Goal: Task Accomplishment & Management: Complete application form

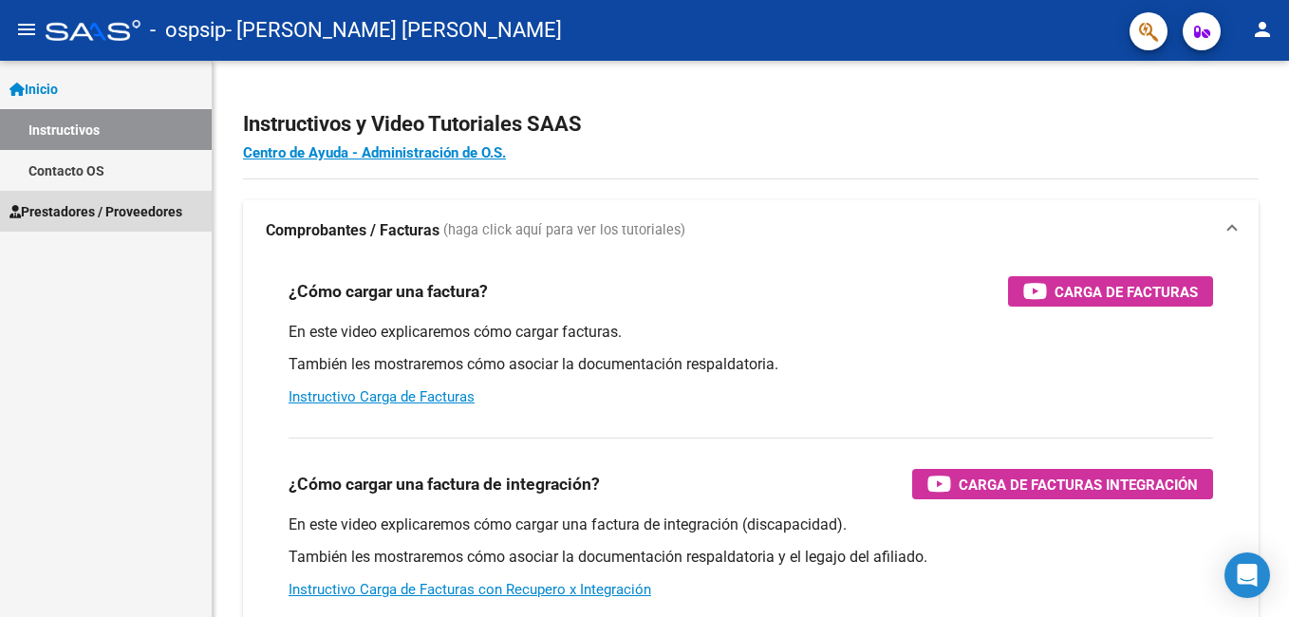
click at [103, 207] on span "Prestadores / Proveedores" at bounding box center [95, 211] width 173 height 21
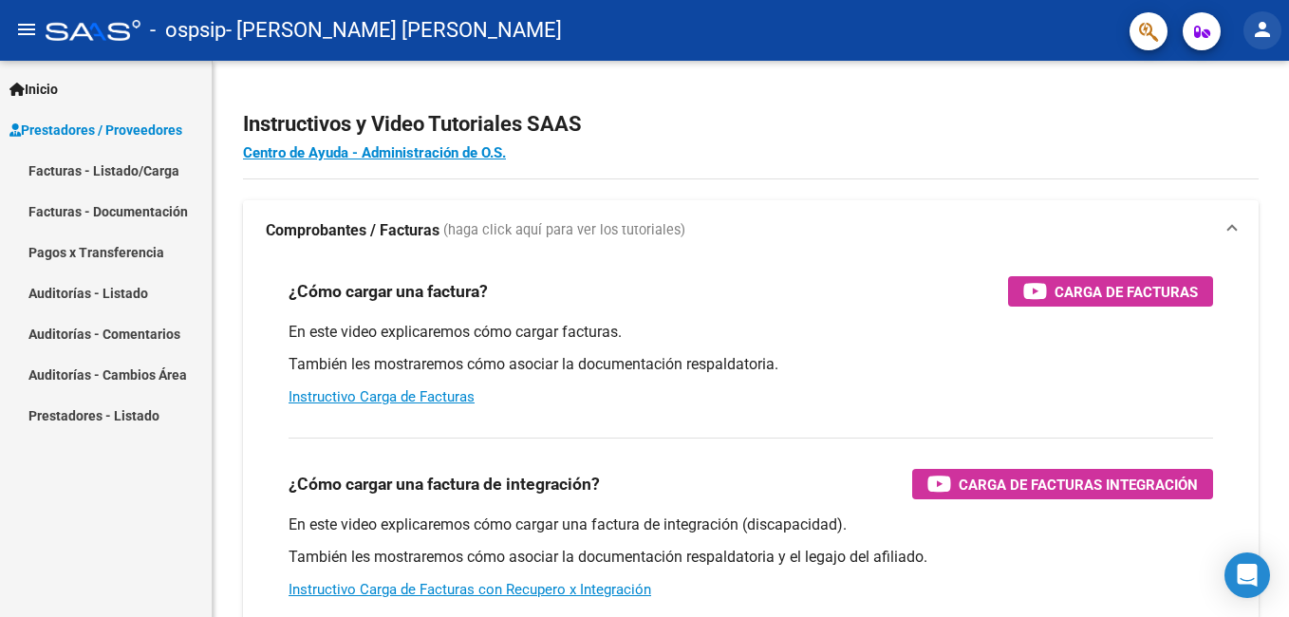
click at [1266, 27] on mat-icon "person" at bounding box center [1262, 29] width 23 height 23
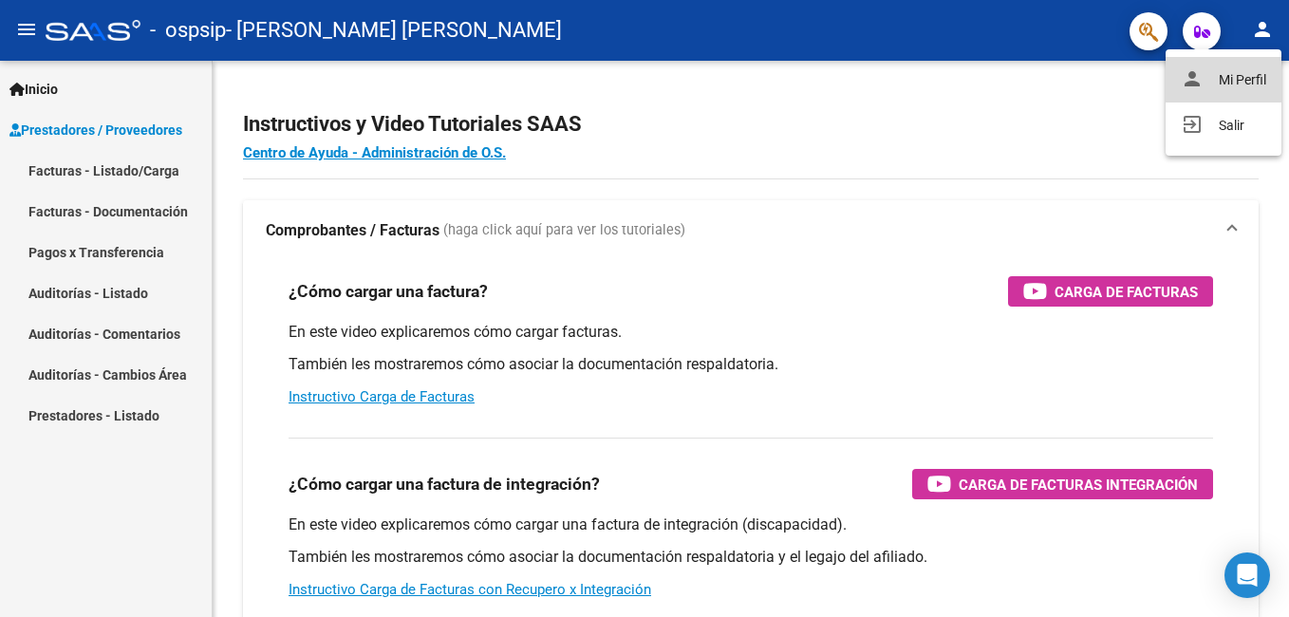
click at [1230, 72] on button "person Mi Perfil" at bounding box center [1223, 80] width 116 height 46
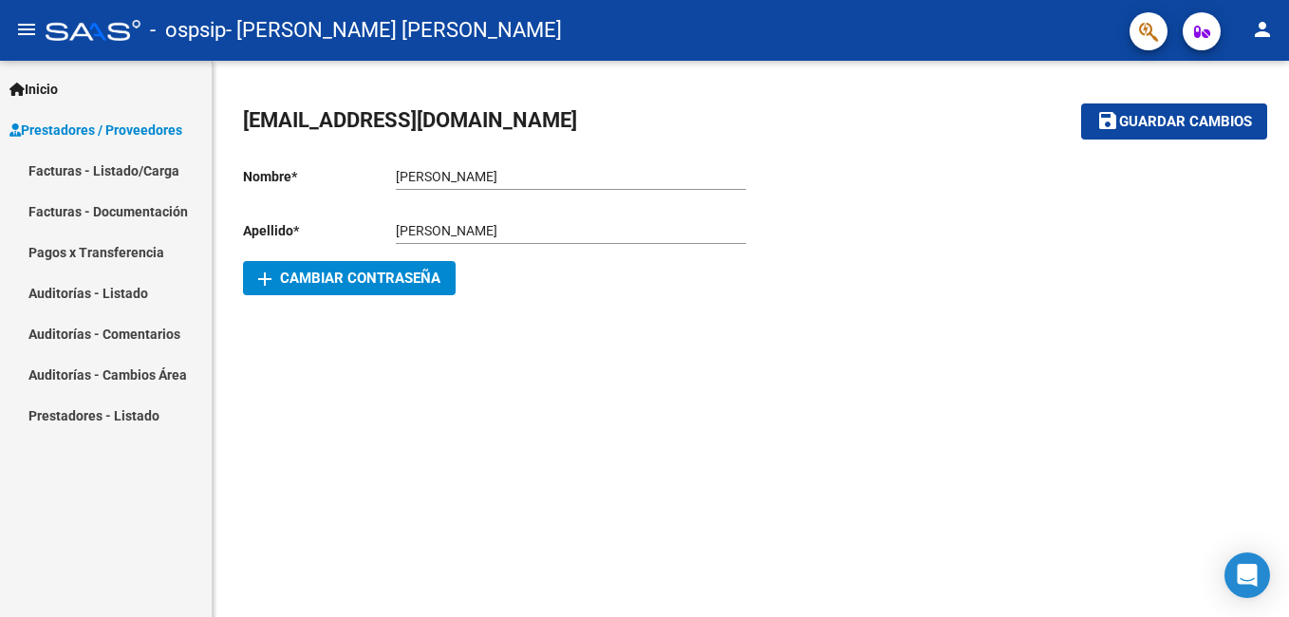
click at [33, 514] on div "Inicio Instructivos Contacto OS Prestadores / Proveedores Facturas - Listado/Ca…" at bounding box center [106, 339] width 212 height 556
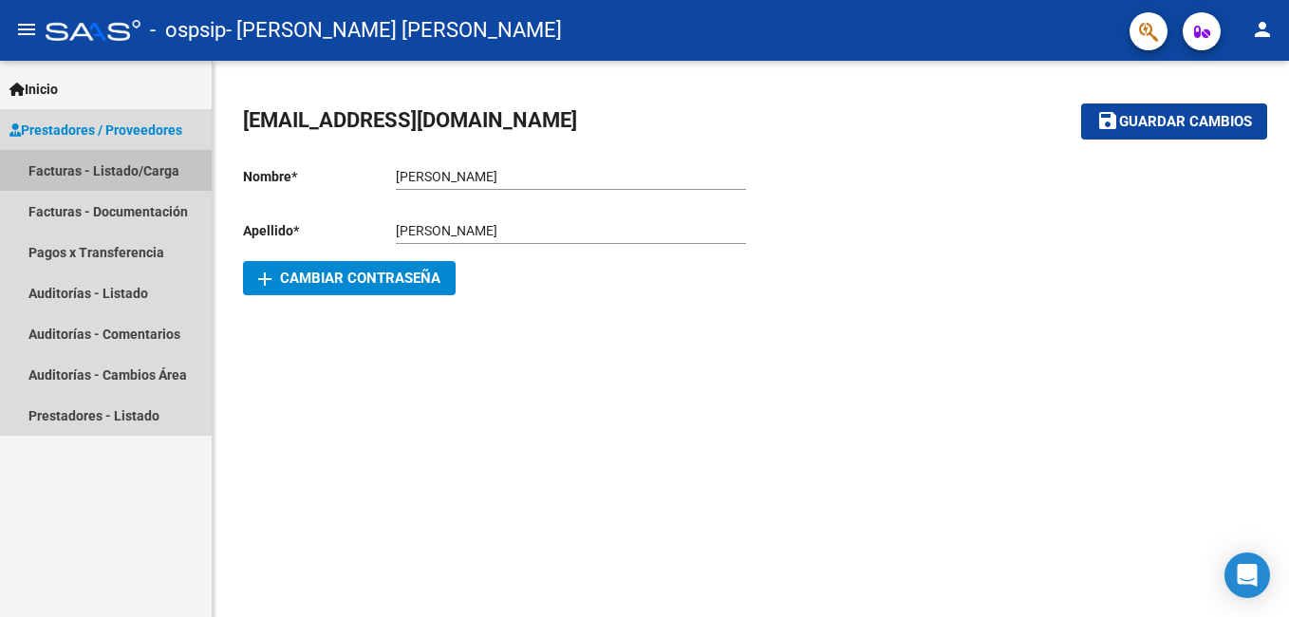
click at [102, 167] on link "Facturas - Listado/Carga" at bounding box center [106, 170] width 212 height 41
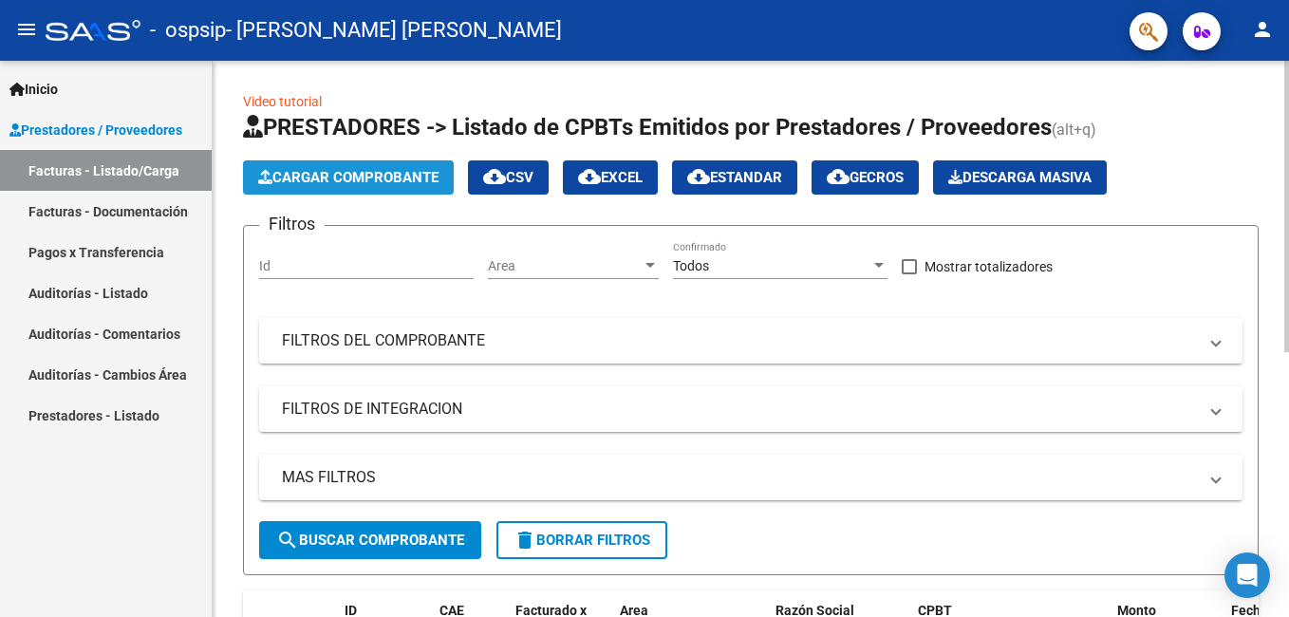
click at [384, 185] on span "Cargar Comprobante" at bounding box center [348, 177] width 180 height 17
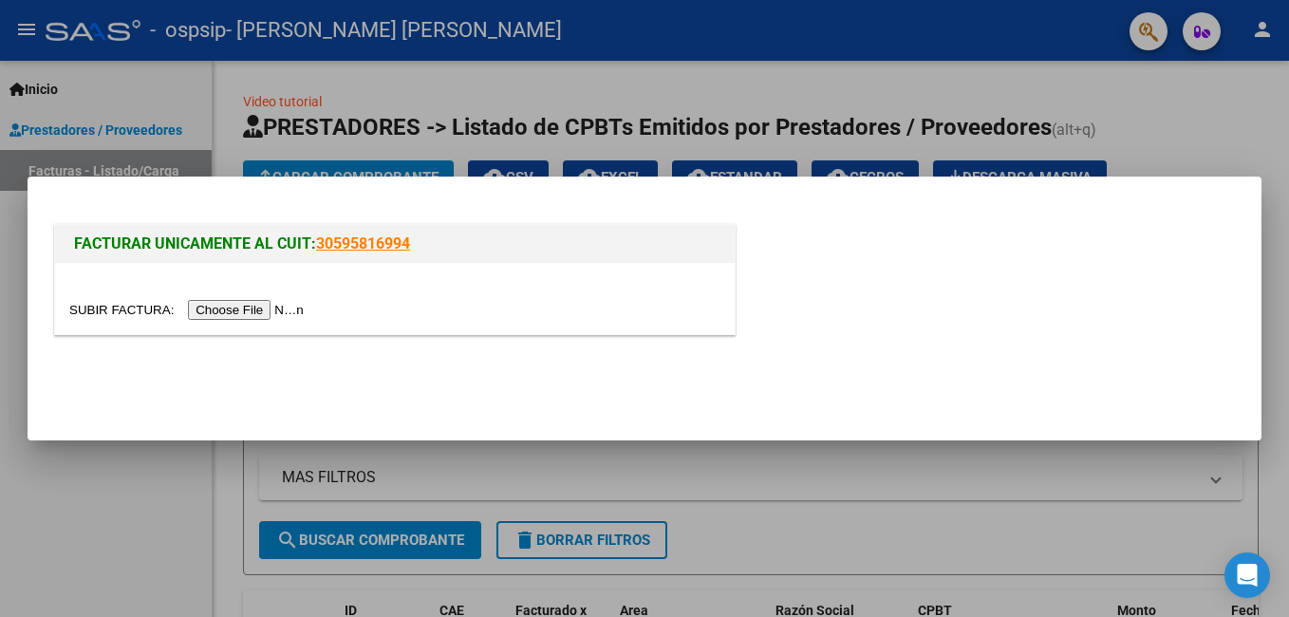
click at [267, 307] on input "file" at bounding box center [189, 310] width 240 height 20
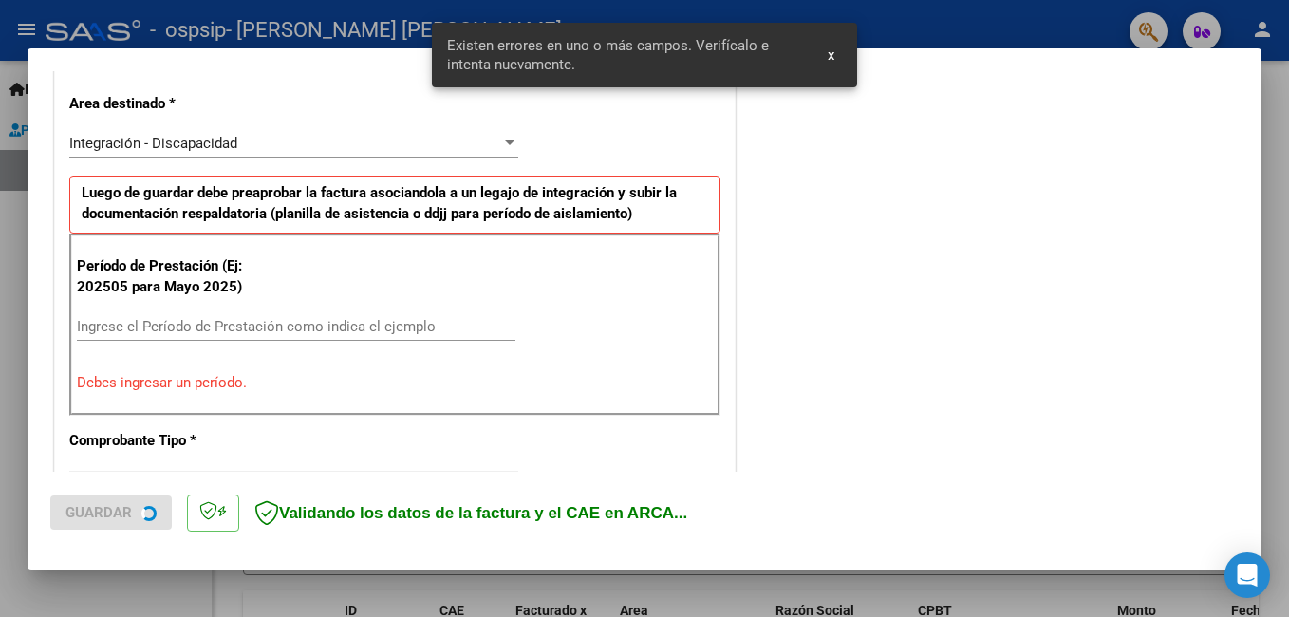
scroll to position [461, 0]
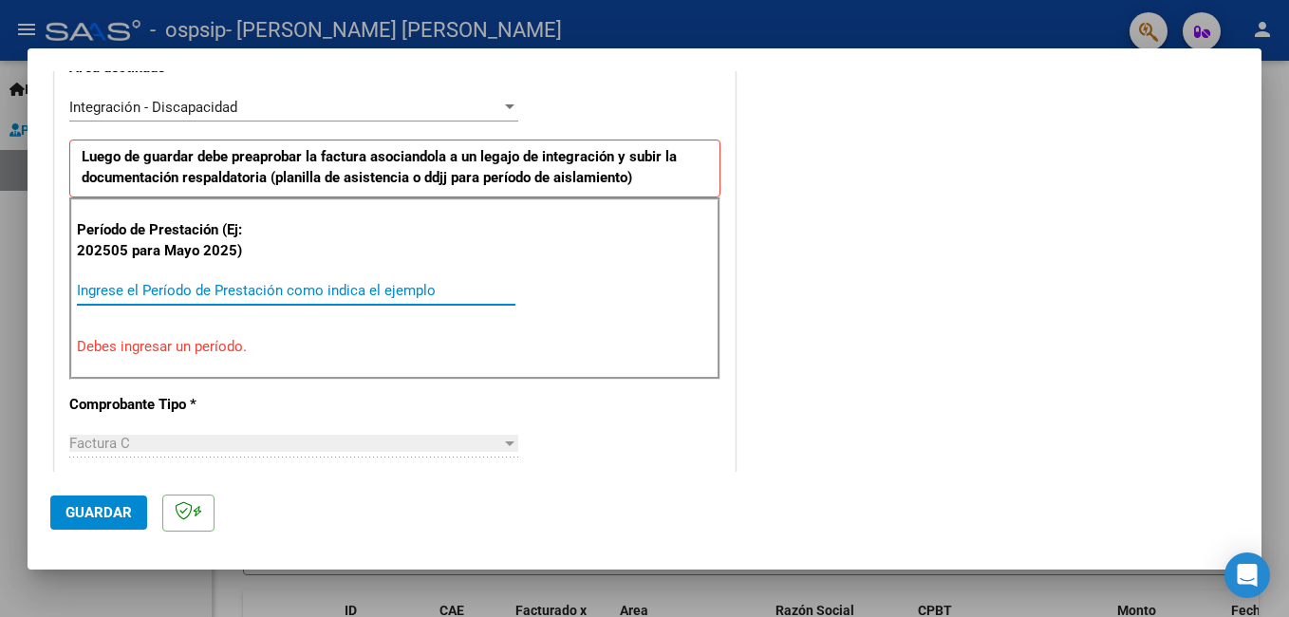
click at [152, 288] on input "Ingrese el Período de Prestación como indica el ejemplo" at bounding box center [296, 290] width 438 height 17
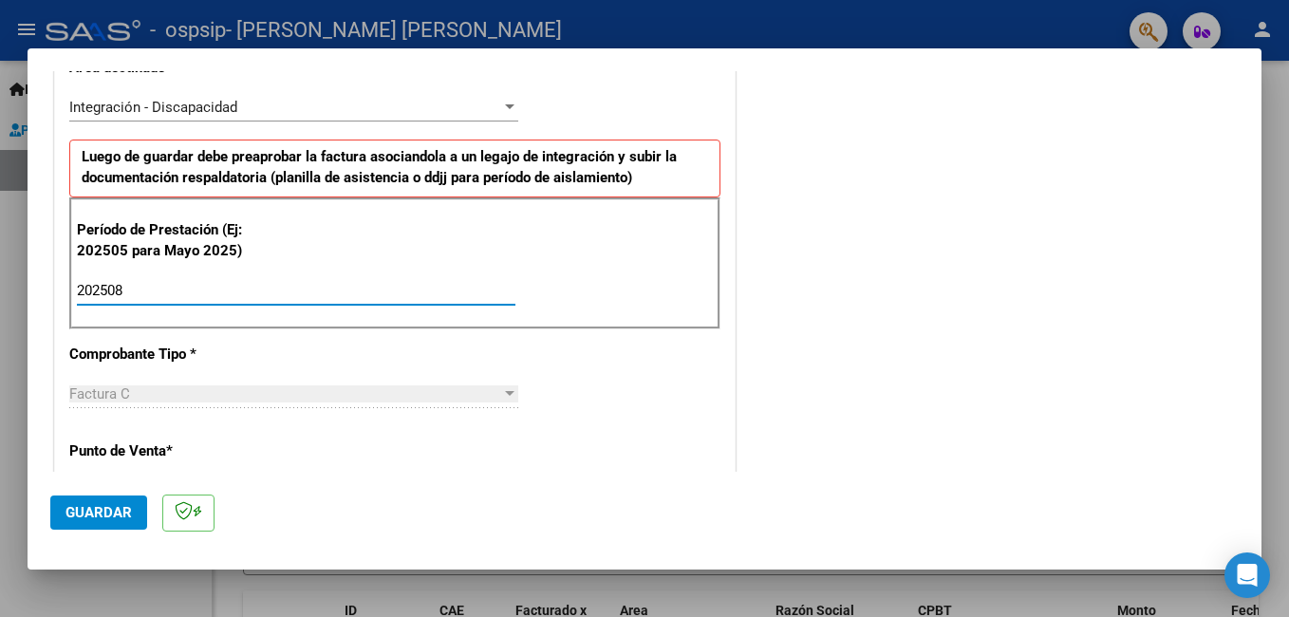
type input "202508"
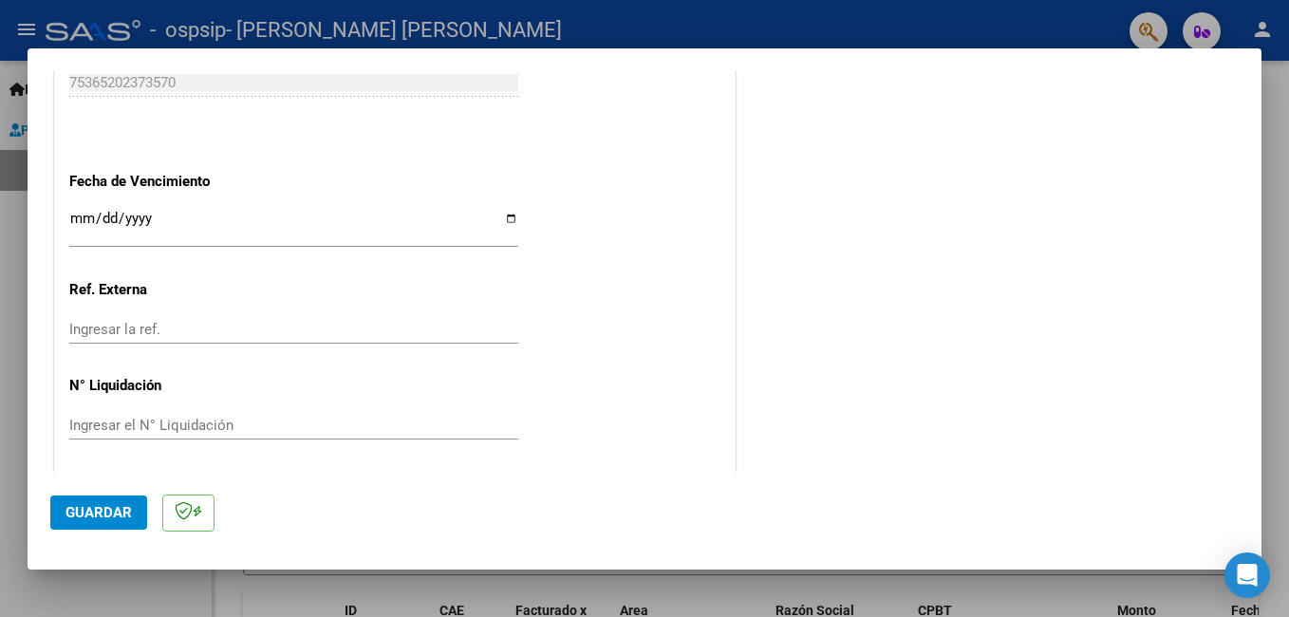
scroll to position [1269, 0]
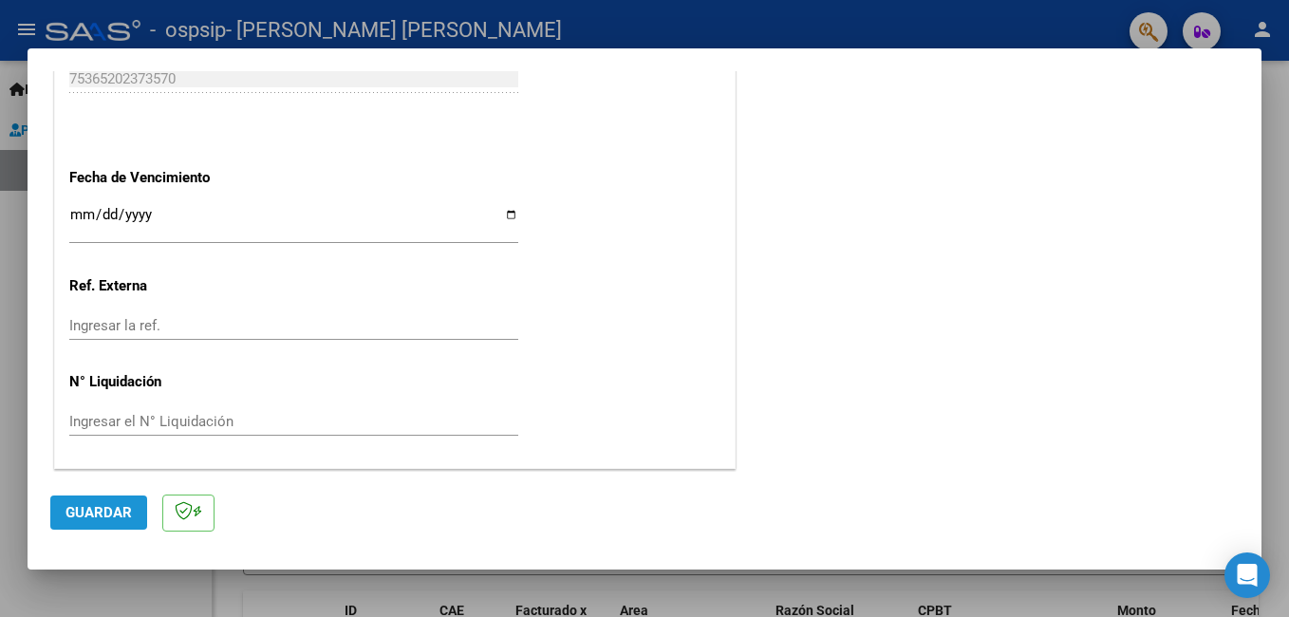
click at [96, 518] on span "Guardar" at bounding box center [98, 512] width 66 height 17
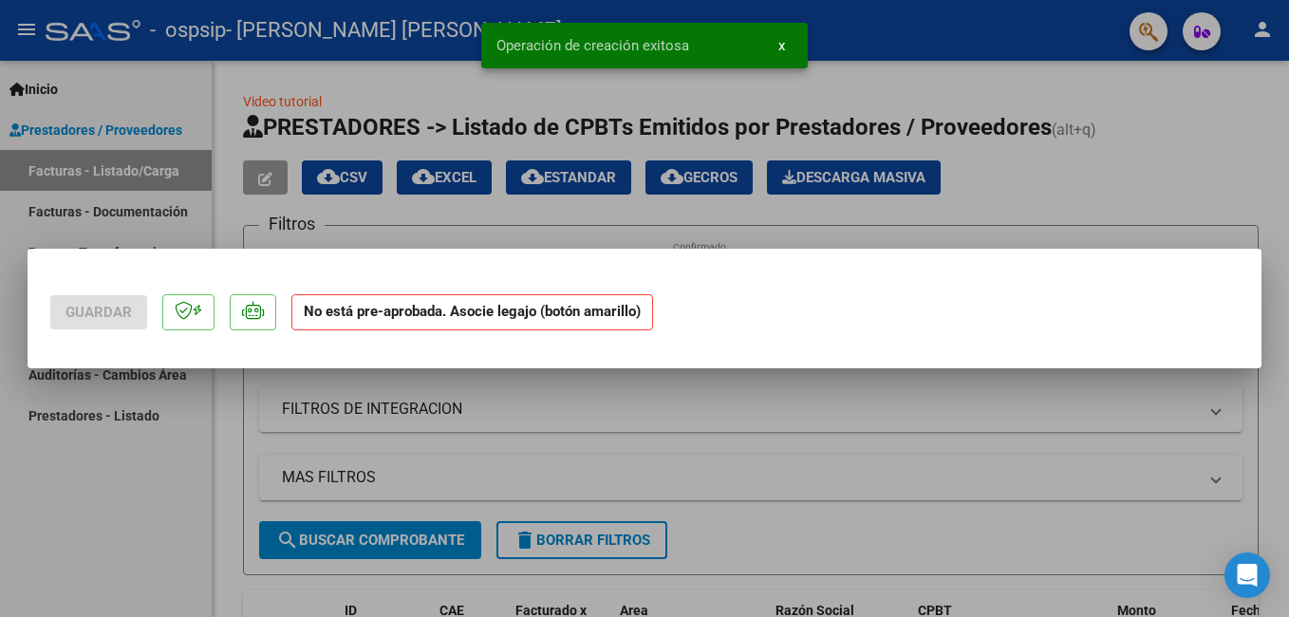
scroll to position [0, 0]
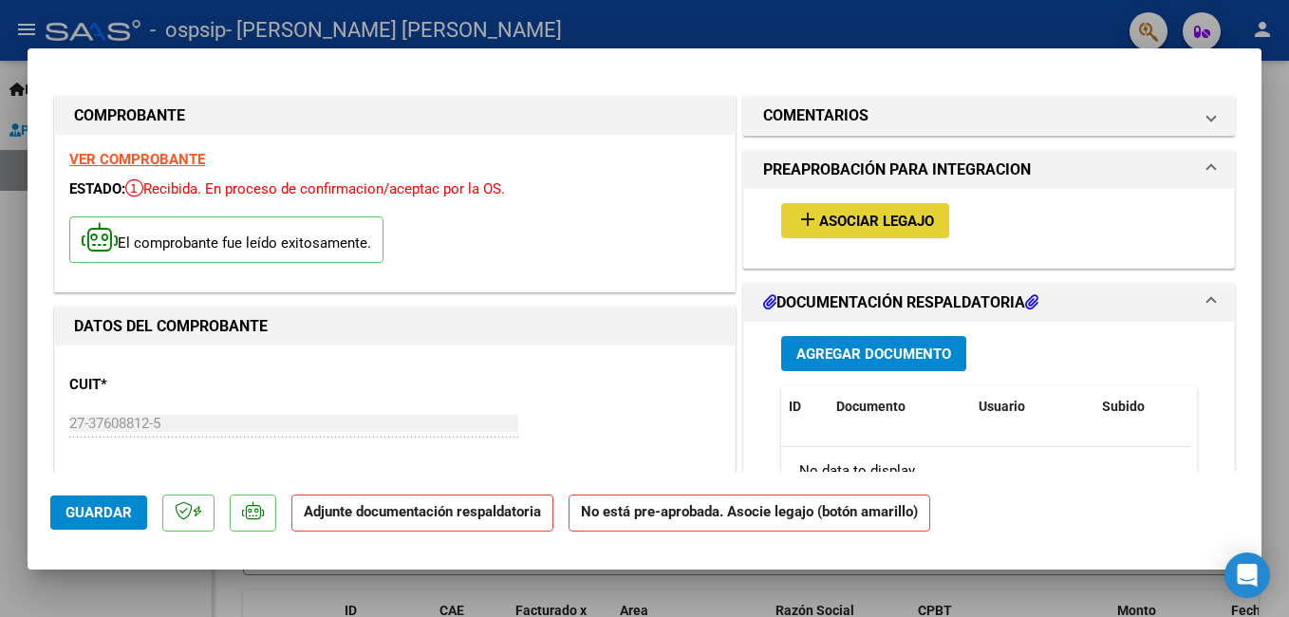
click at [880, 216] on span "Asociar Legajo" at bounding box center [876, 221] width 115 height 17
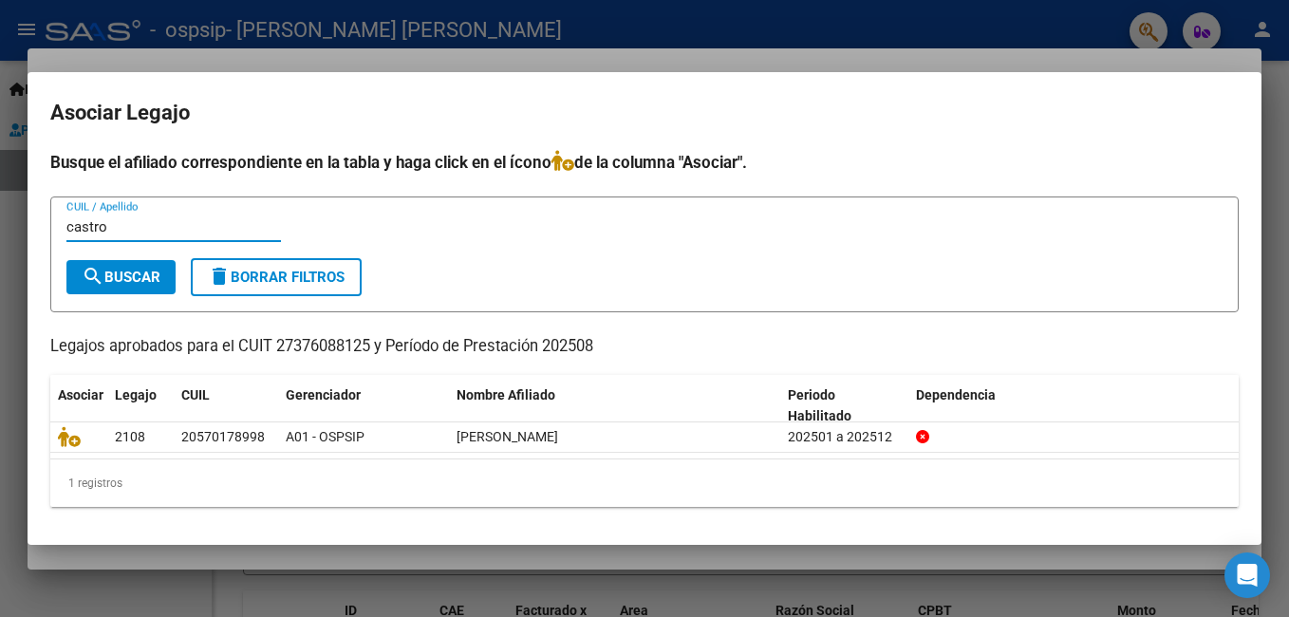
type input "castro"
click at [132, 283] on span "search Buscar" at bounding box center [121, 277] width 79 height 17
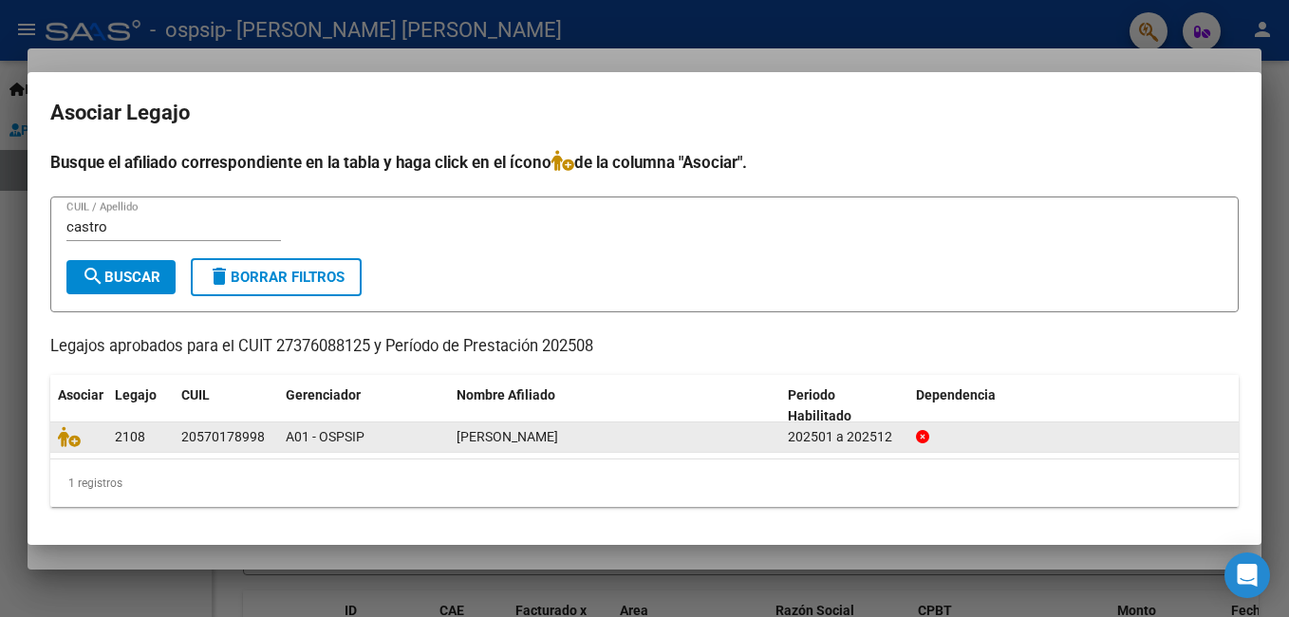
click at [149, 437] on div "2108" at bounding box center [140, 437] width 51 height 22
click at [71, 438] on icon at bounding box center [69, 436] width 23 height 21
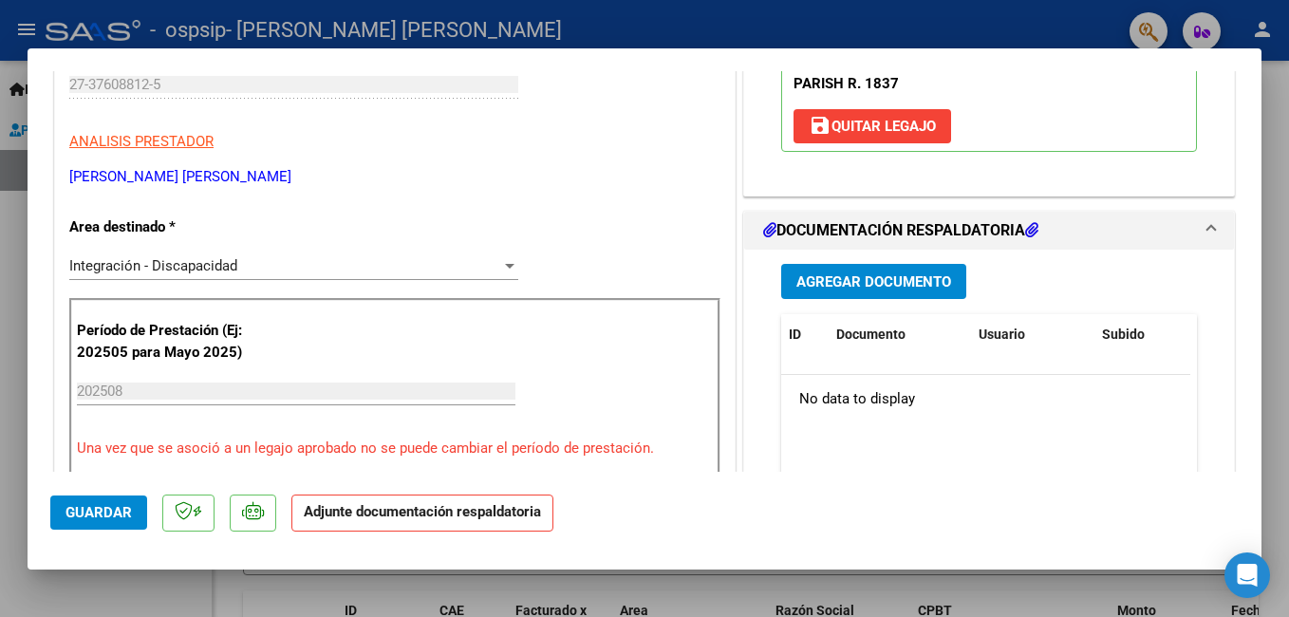
scroll to position [344, 0]
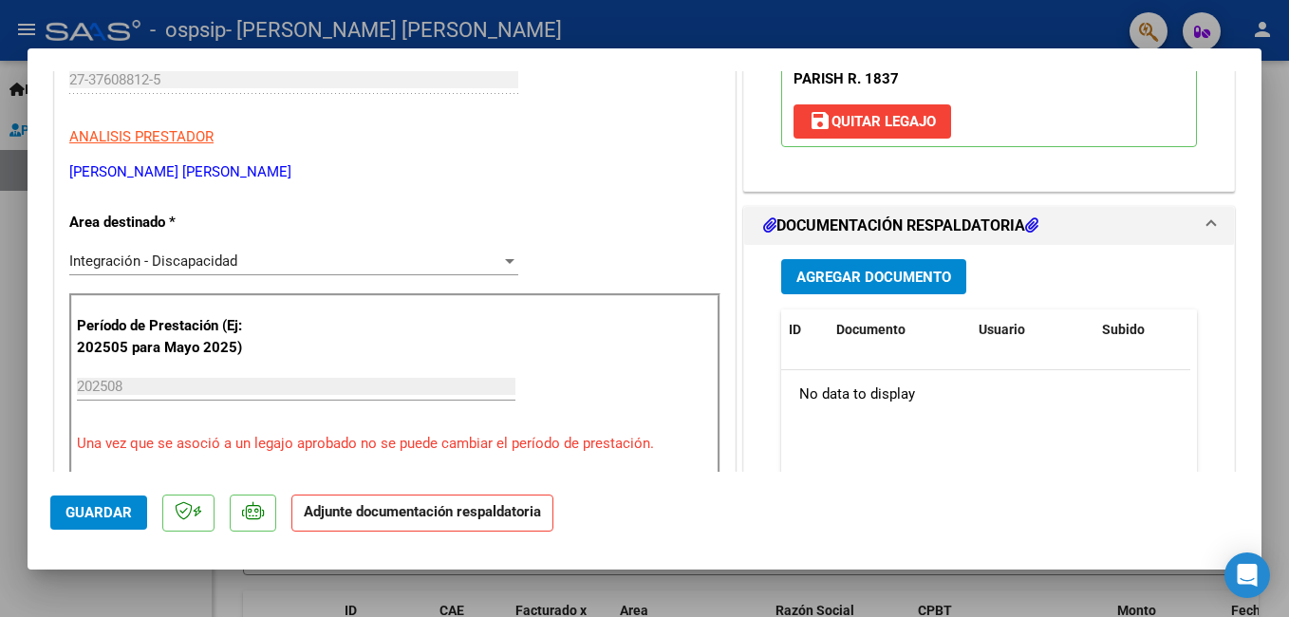
click at [823, 282] on span "Agregar Documento" at bounding box center [873, 277] width 155 height 17
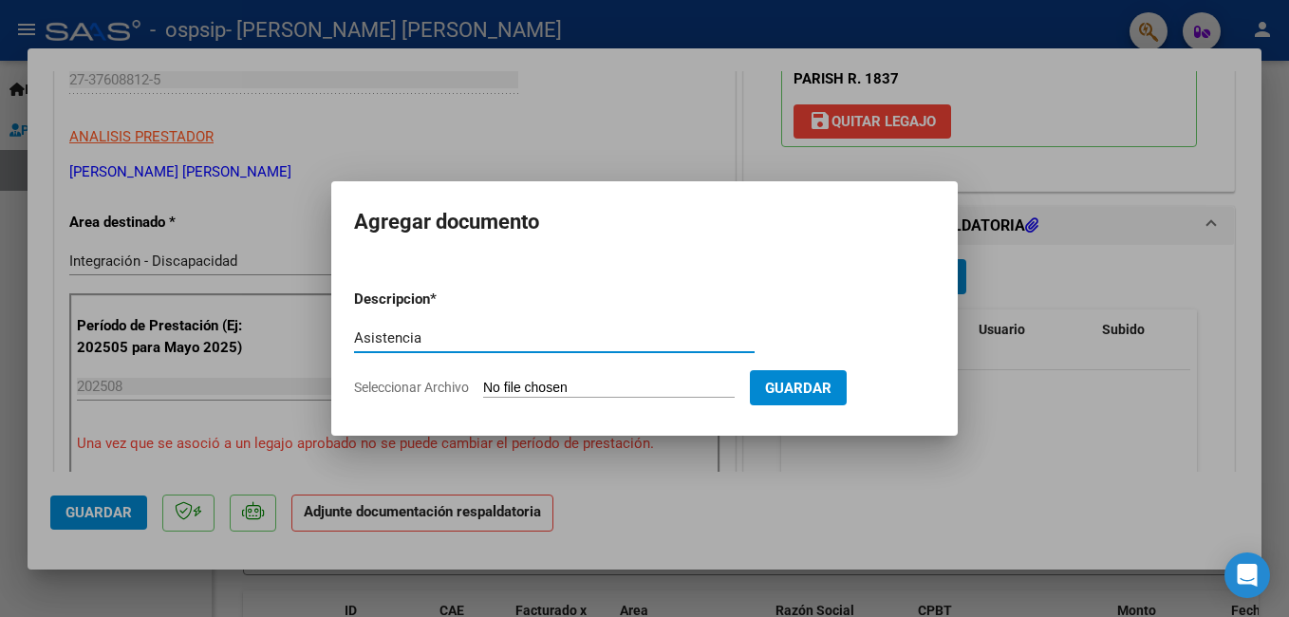
type input "Asistencia"
click at [661, 387] on input "Seleccionar Archivo" at bounding box center [608, 389] width 251 height 18
type input "C:\fakepath\[PERSON_NAME] agosto.pdf"
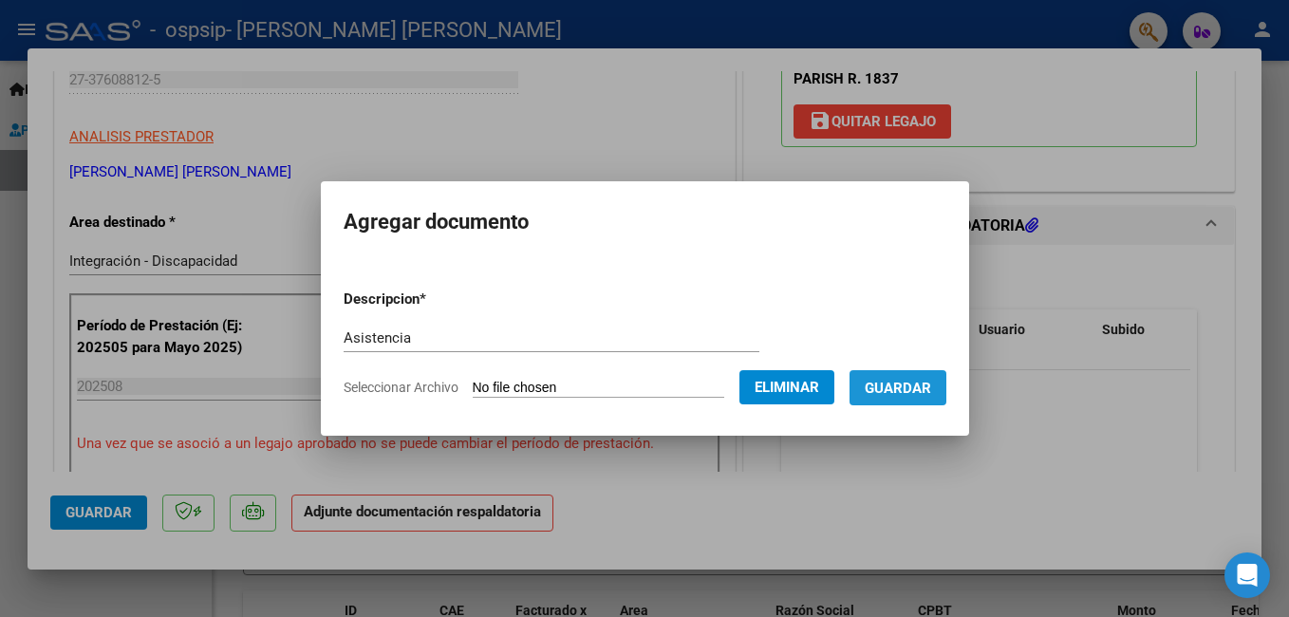
click at [872, 400] on button "Guardar" at bounding box center [897, 387] width 97 height 35
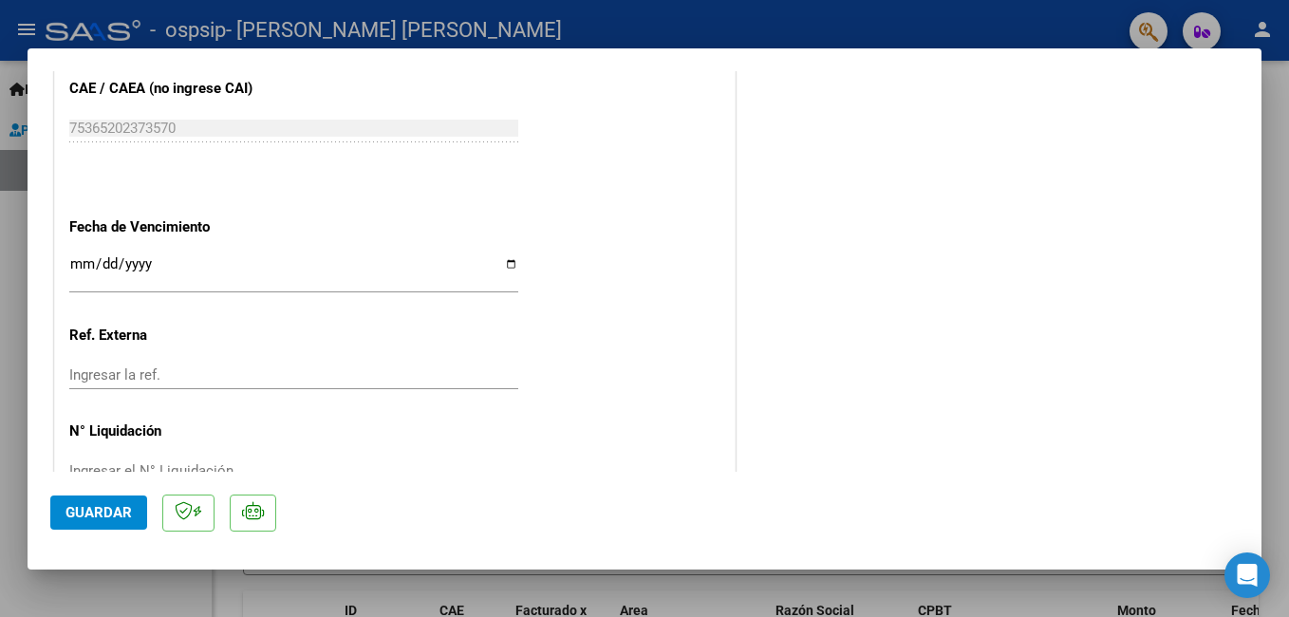
scroll to position [1297, 0]
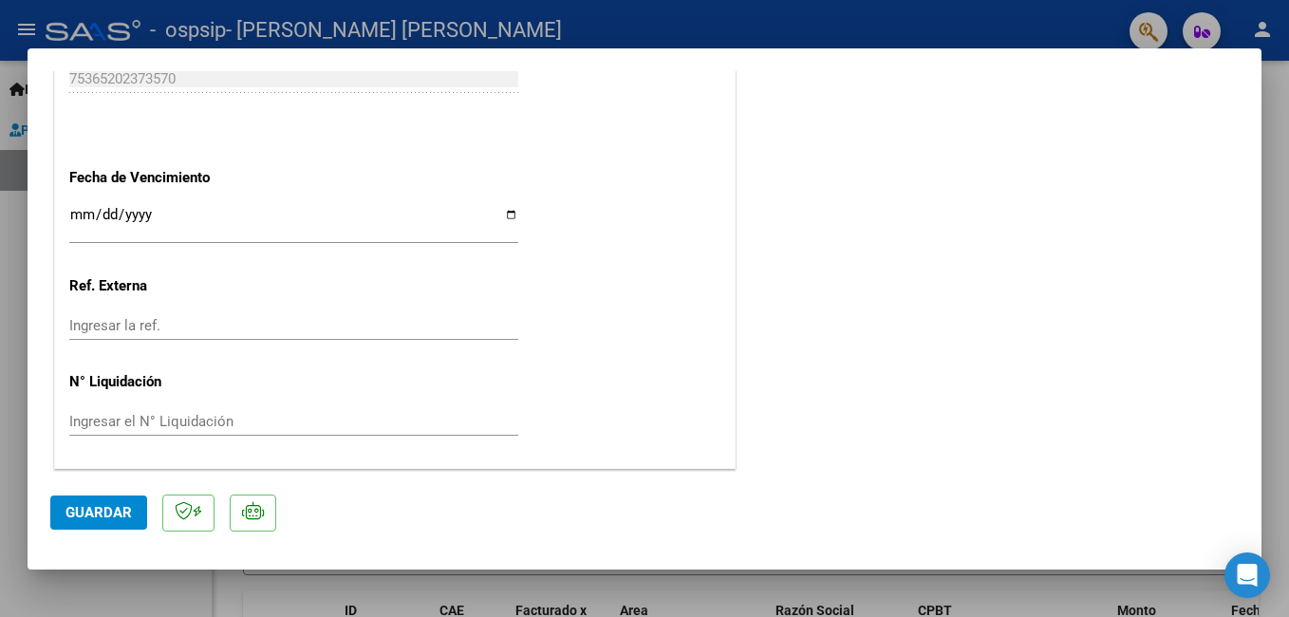
click at [121, 509] on span "Guardar" at bounding box center [98, 512] width 66 height 17
click at [288, 603] on div at bounding box center [644, 308] width 1289 height 617
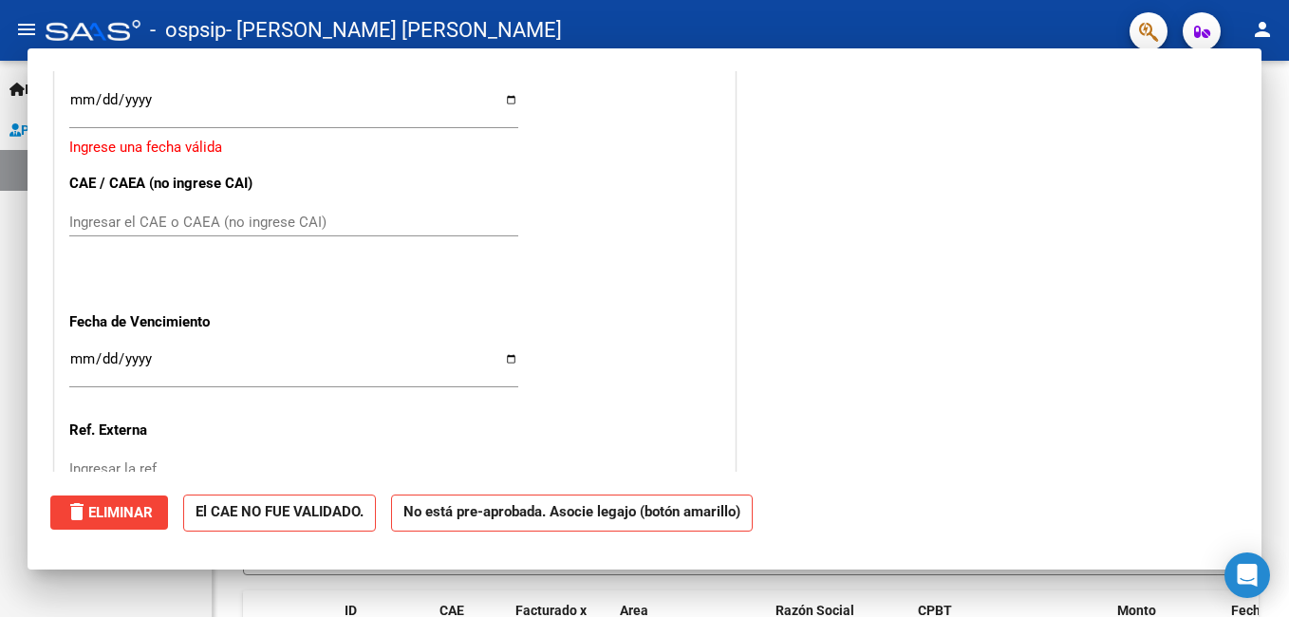
scroll to position [0, 0]
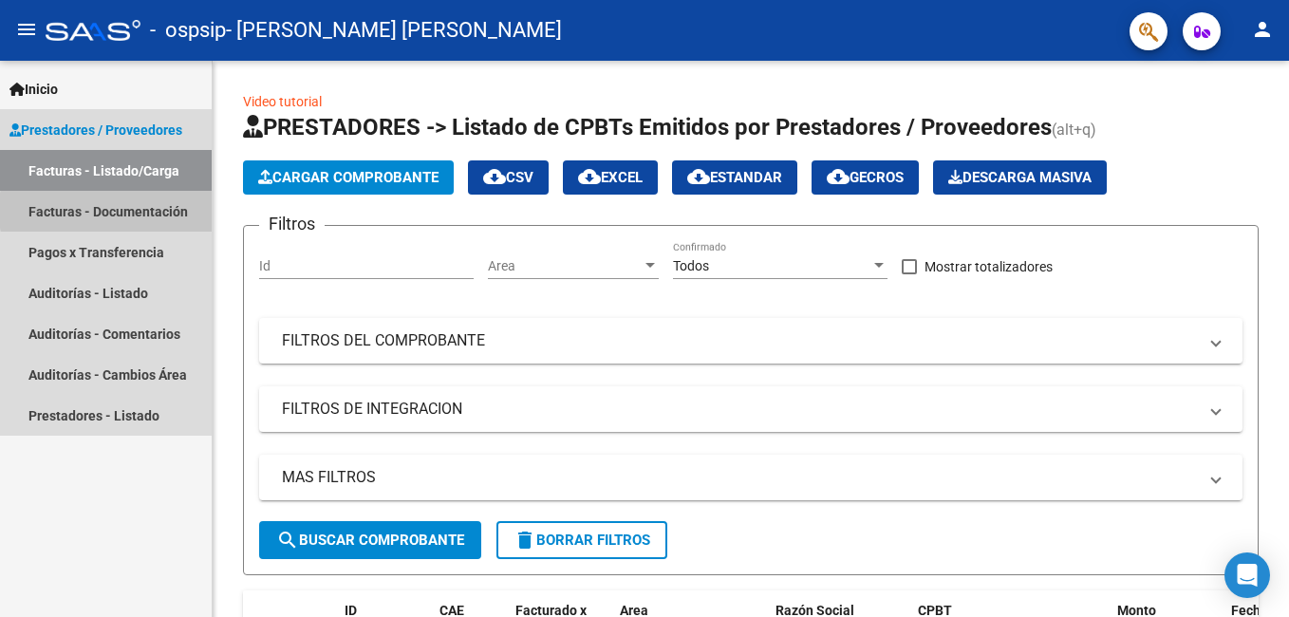
click at [168, 211] on link "Facturas - Documentación" at bounding box center [106, 211] width 212 height 41
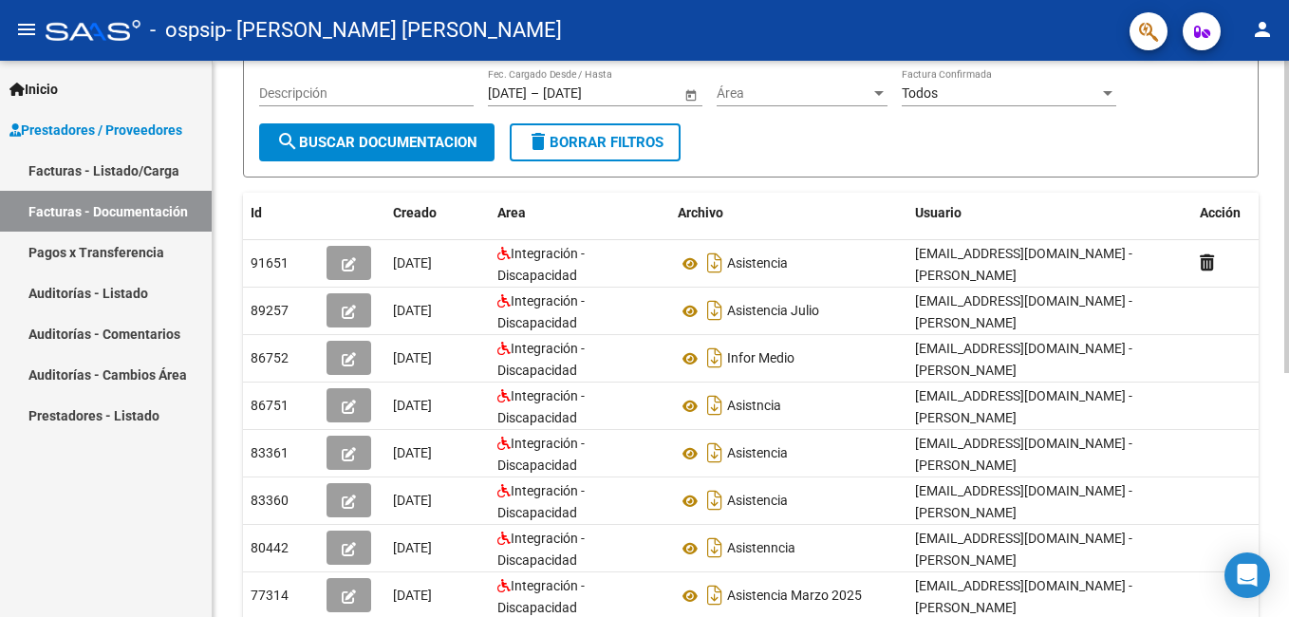
scroll to position [208, 0]
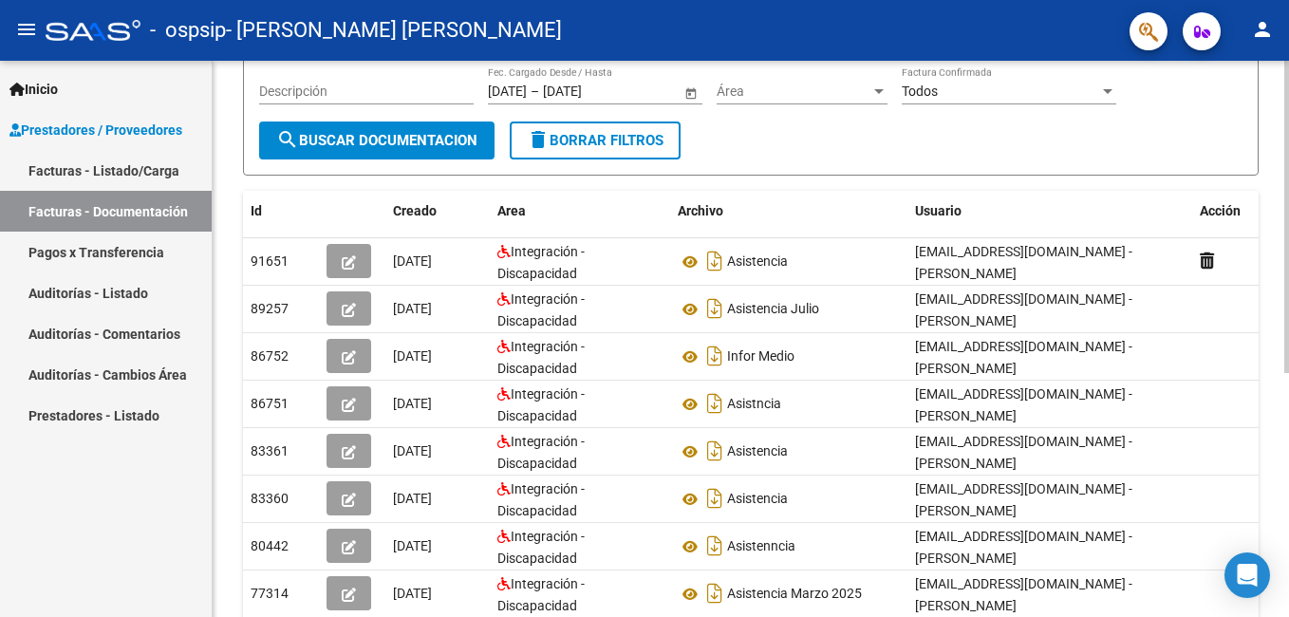
click at [1288, 465] on html "menu - ospsip - [PERSON_NAME] [PERSON_NAME] person Inicio Instructivos Contacto…" at bounding box center [644, 308] width 1289 height 617
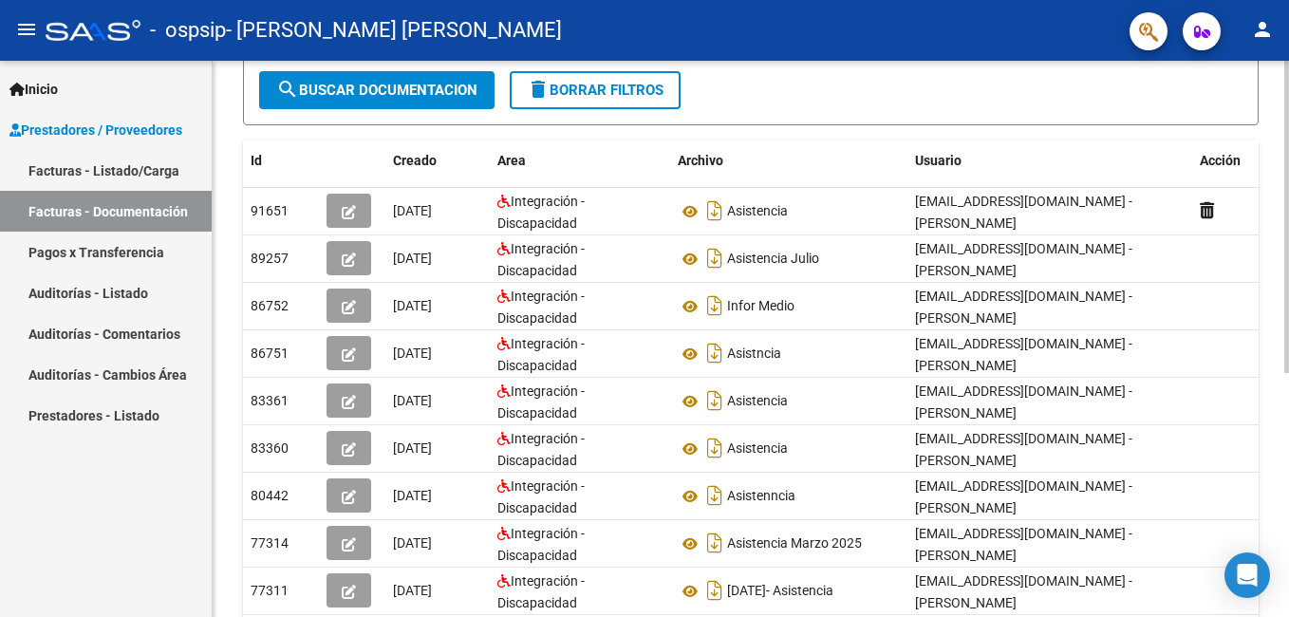
scroll to position [249, 0]
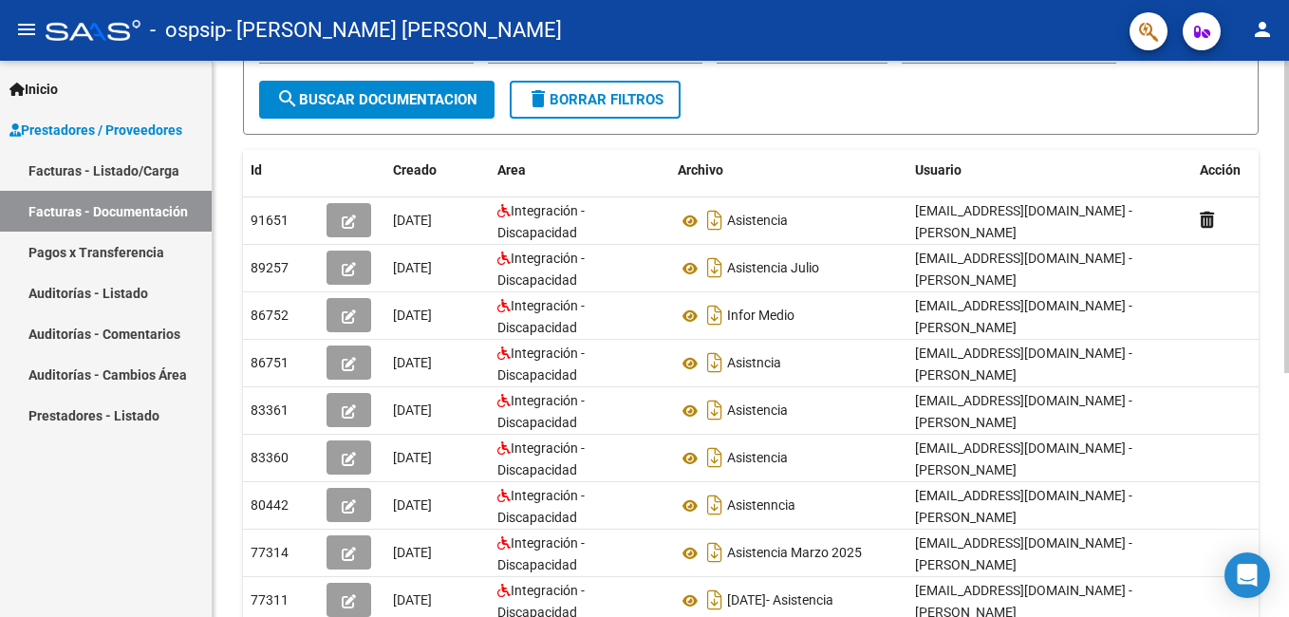
click at [1275, 487] on div "PRESTADORES -> Comprobantes - Documentación Respaldatoria cloud_download Export…" at bounding box center [753, 299] width 1081 height 975
drag, startPoint x: 1282, startPoint y: 251, endPoint x: 1277, endPoint y: 218, distance: 32.6
click at [1277, 218] on div "PRESTADORES -> Comprobantes - Documentación Respaldatoria cloud_download Export…" at bounding box center [751, 299] width 1076 height 975
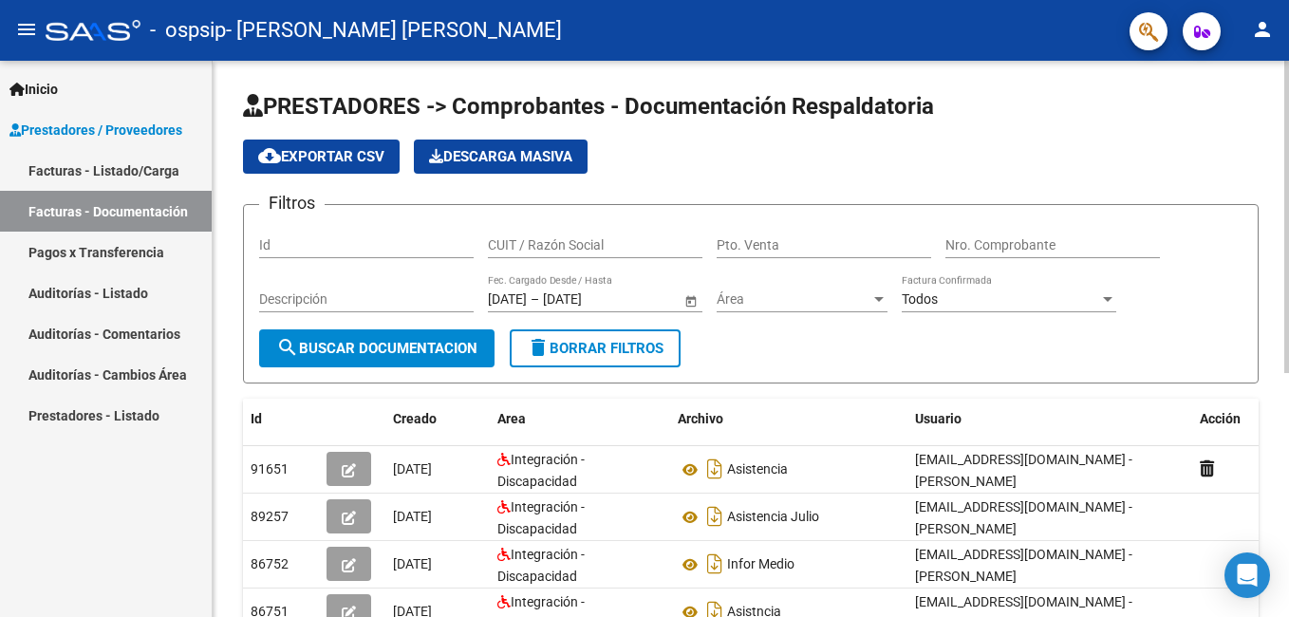
click at [1286, 158] on div at bounding box center [1286, 339] width 5 height 556
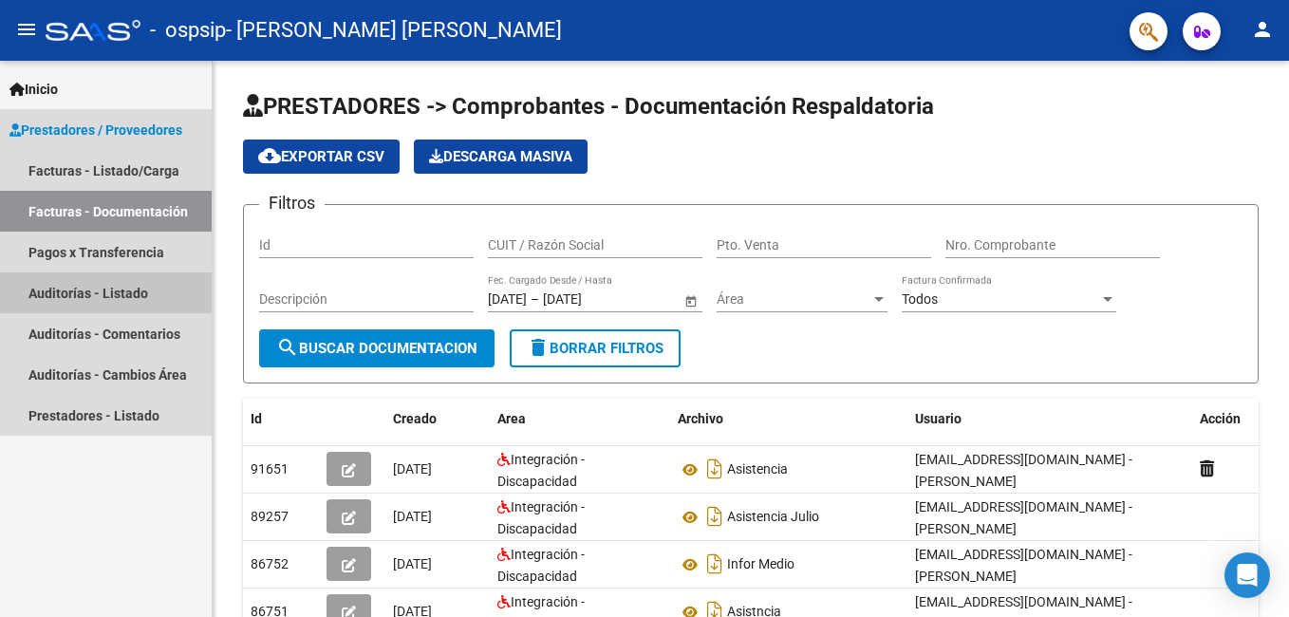
click at [139, 280] on link "Auditorías - Listado" at bounding box center [106, 292] width 212 height 41
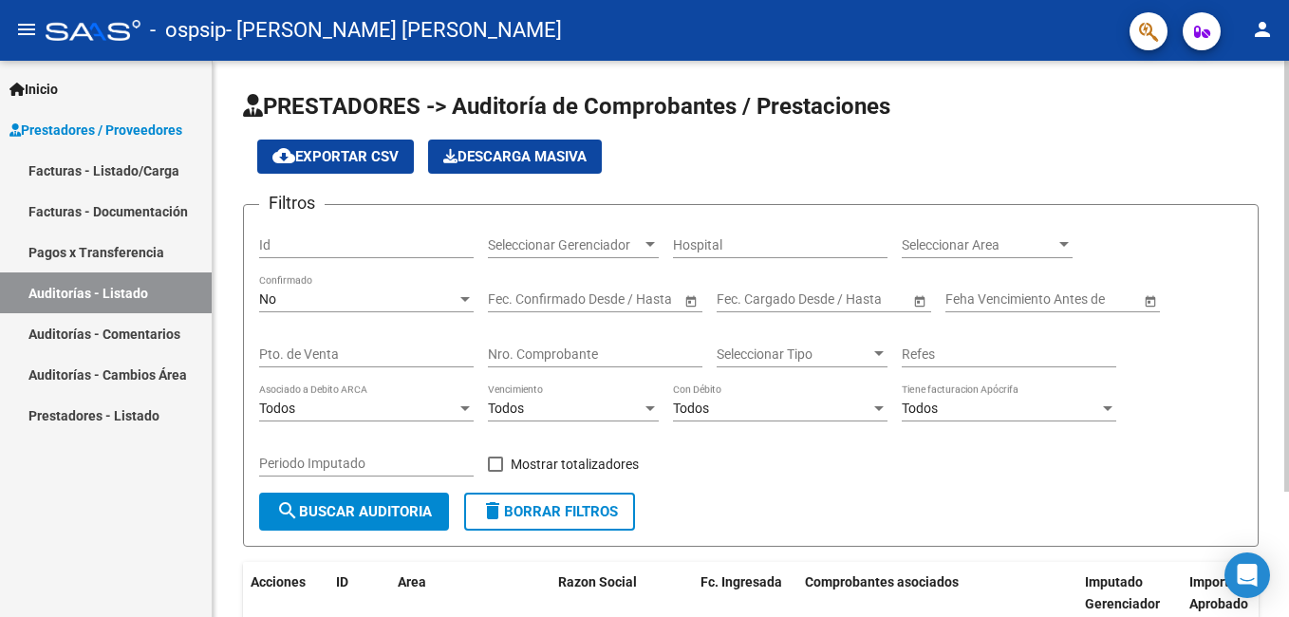
click at [1272, 448] on div "PRESTADORES -> Auditoría de Comprobantes / Prestaciones cloud_download Exportar…" at bounding box center [753, 420] width 1081 height 718
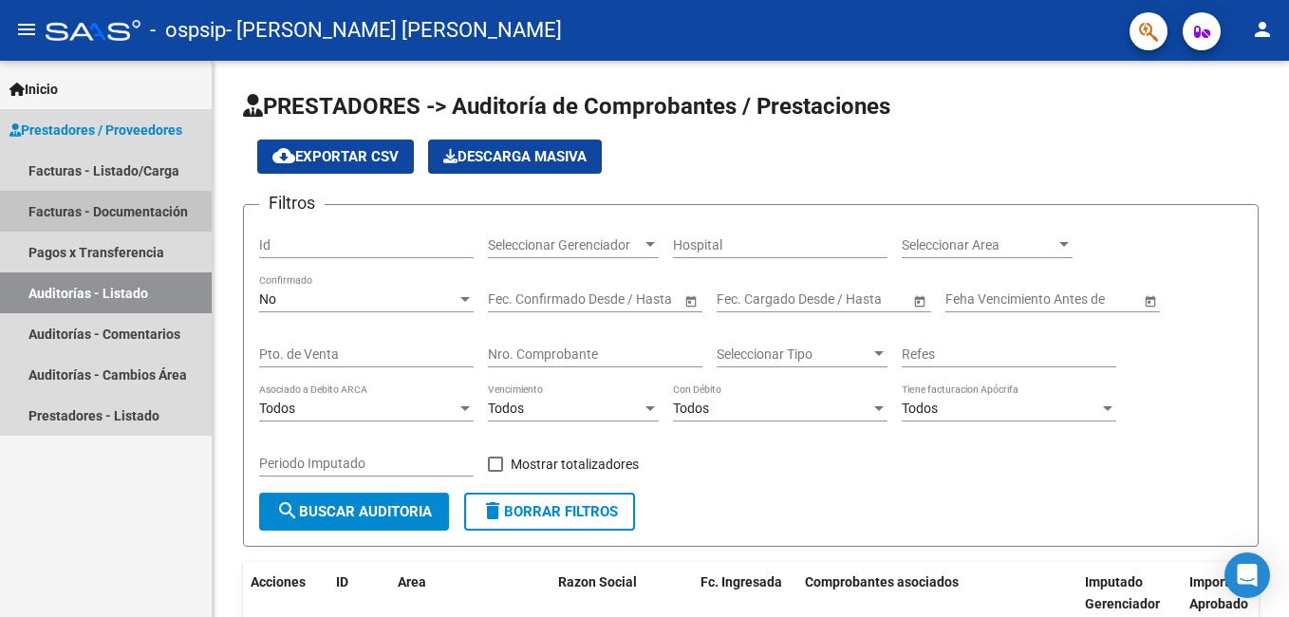
click at [136, 214] on link "Facturas - Documentación" at bounding box center [106, 211] width 212 height 41
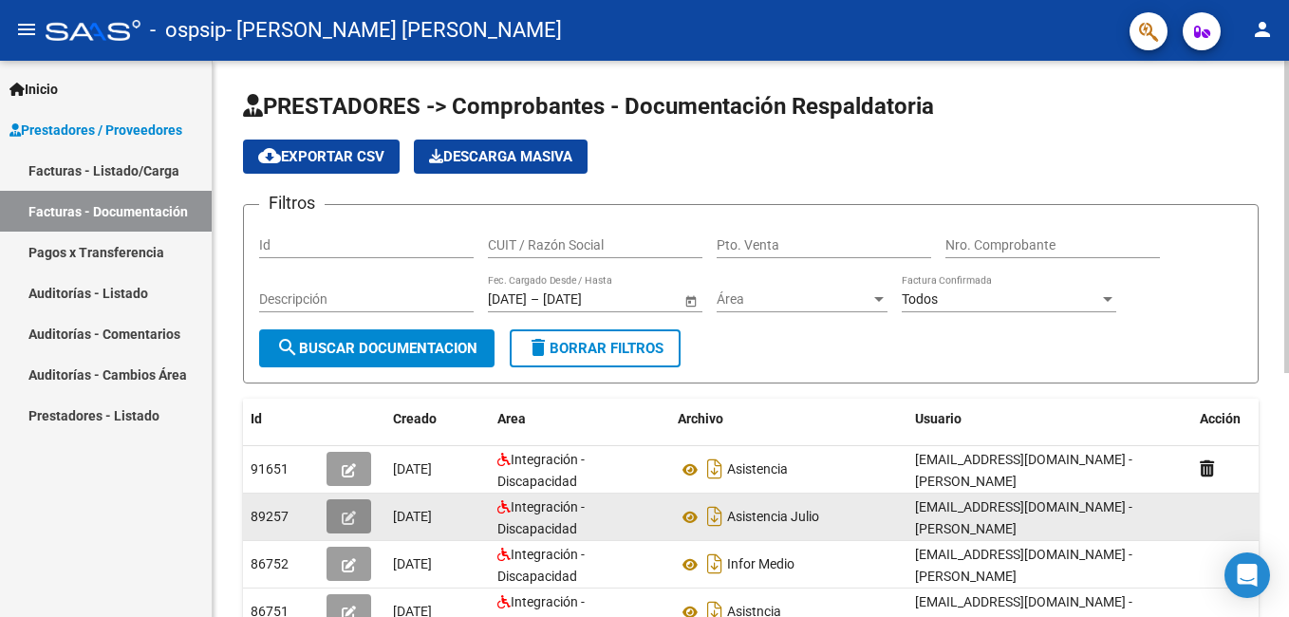
drag, startPoint x: 362, startPoint y: 517, endPoint x: 348, endPoint y: 515, distance: 13.4
click at [348, 515] on icon "button" at bounding box center [349, 518] width 14 height 14
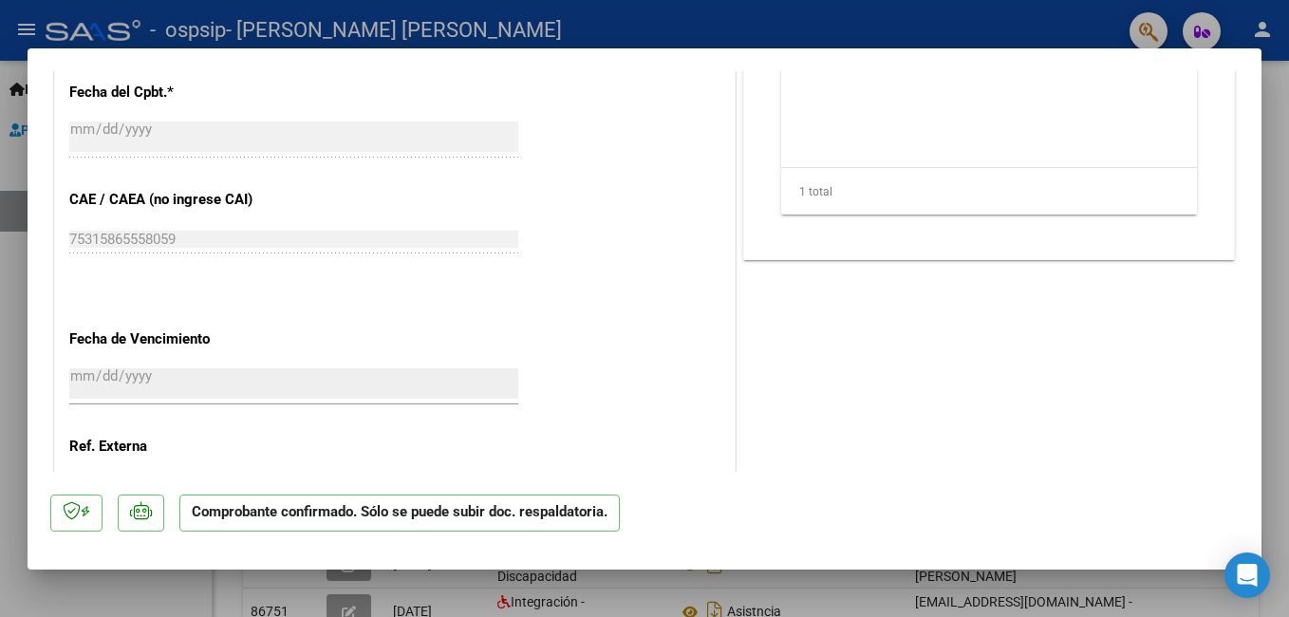
scroll to position [1222, 0]
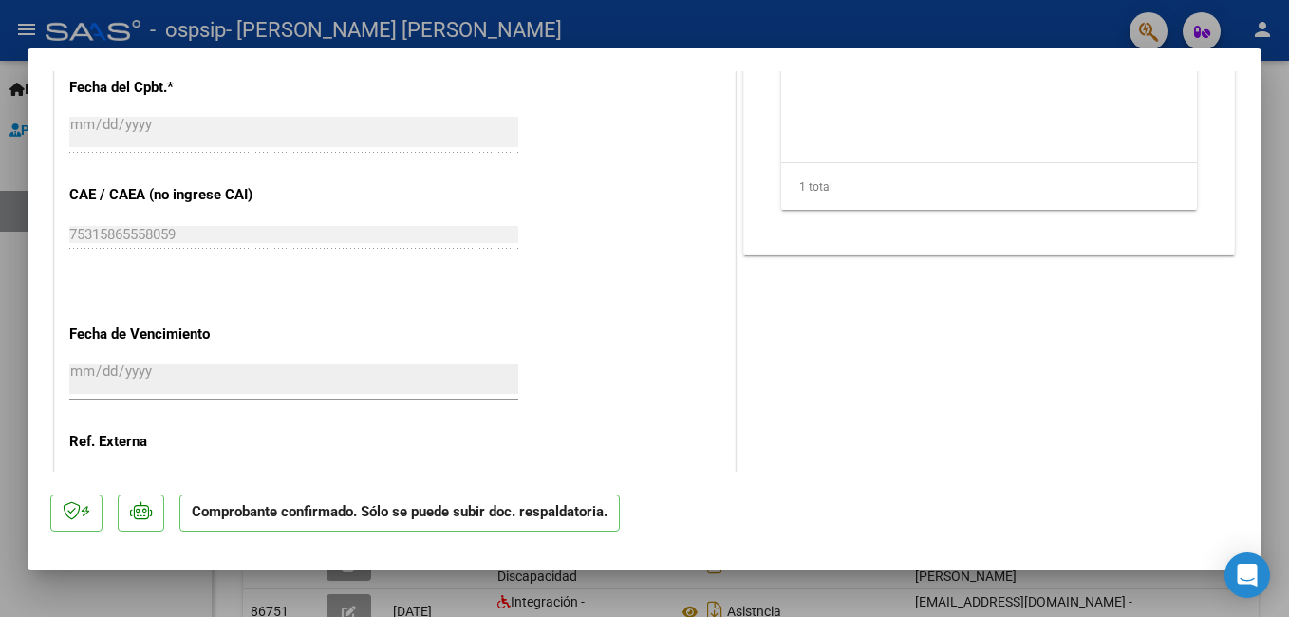
click at [1, 254] on div at bounding box center [644, 308] width 1289 height 617
type input "$ 0,00"
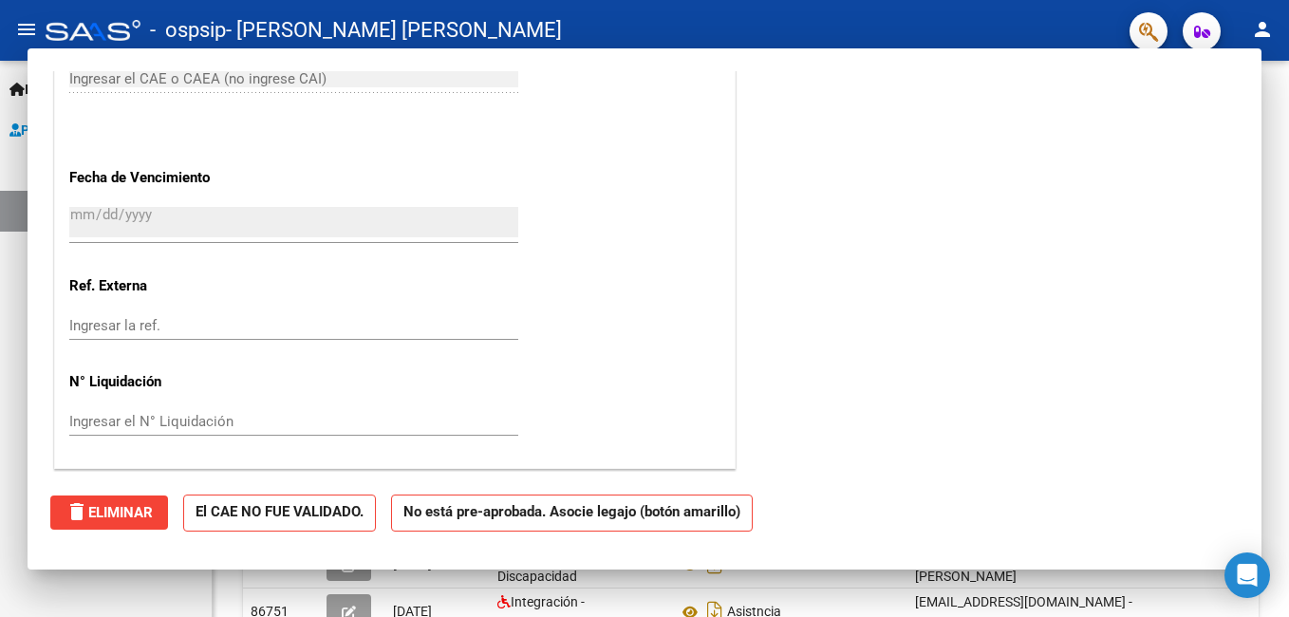
scroll to position [1008, 0]
